Goal: Transaction & Acquisition: Subscribe to service/newsletter

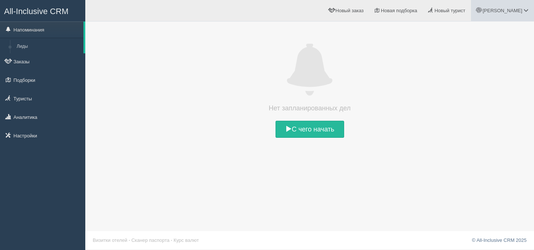
click at [510, 10] on span "[PERSON_NAME]" at bounding box center [503, 11] width 40 height 6
click at [493, 33] on span "Мой профиль" at bounding box center [483, 33] width 31 height 6
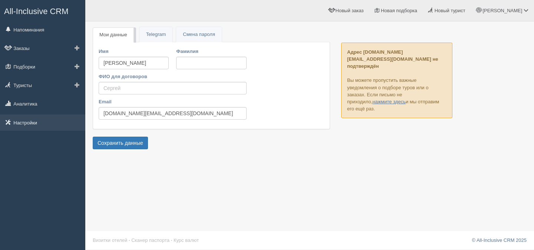
click at [36, 123] on link "Настройки" at bounding box center [42, 123] width 85 height 16
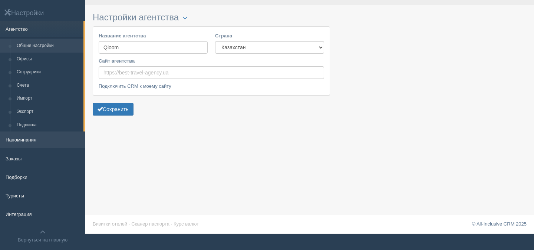
scroll to position [17, 0]
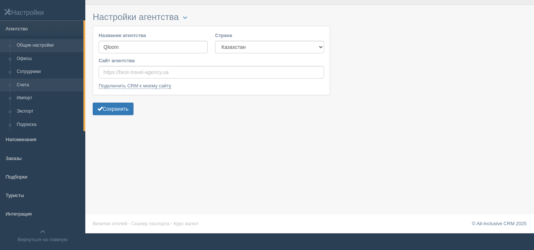
click at [43, 84] on link "Счета" at bounding box center [48, 85] width 70 height 13
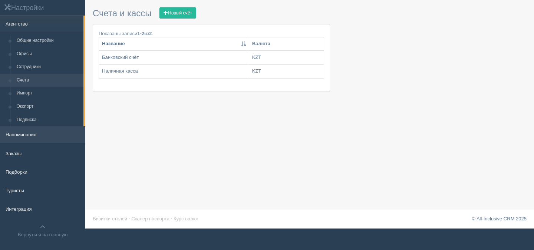
scroll to position [29, 0]
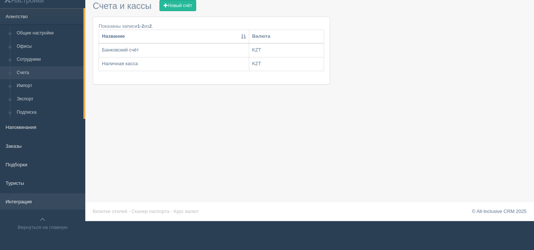
click at [28, 201] on link "Интеграция" at bounding box center [42, 202] width 85 height 16
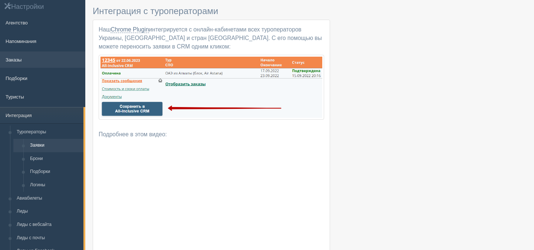
scroll to position [24, 0]
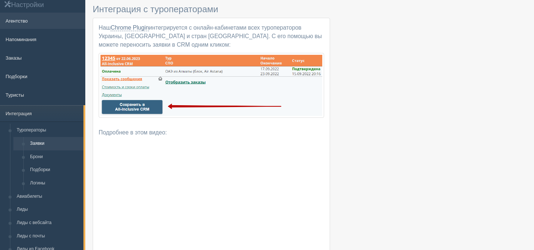
click at [53, 22] on link "Агентство" at bounding box center [42, 21] width 85 height 16
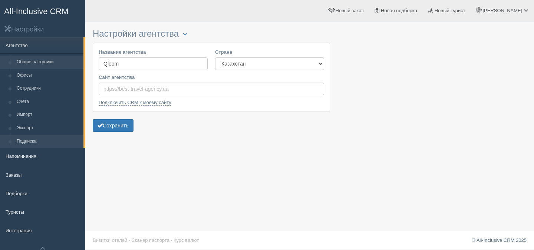
click at [40, 142] on link "Подписка" at bounding box center [48, 141] width 70 height 13
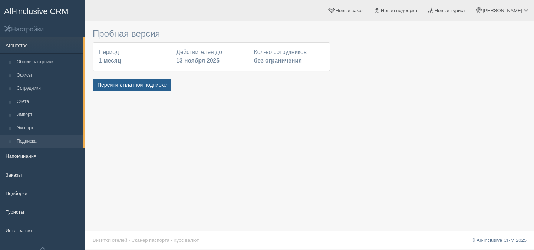
click at [139, 85] on button "Перейти к платной подписке" at bounding box center [132, 85] width 79 height 13
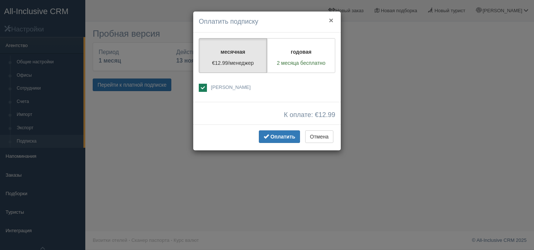
click at [331, 20] on button "×" at bounding box center [331, 20] width 4 height 8
